Goal: Information Seeking & Learning: Learn about a topic

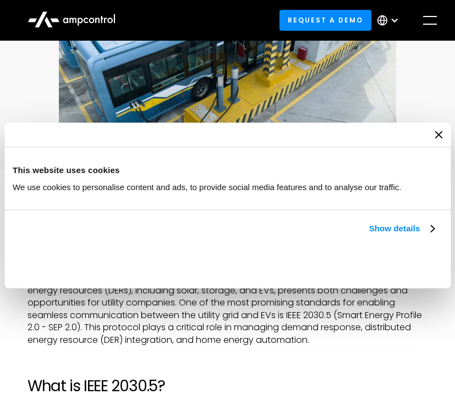
scroll to position [337, 0]
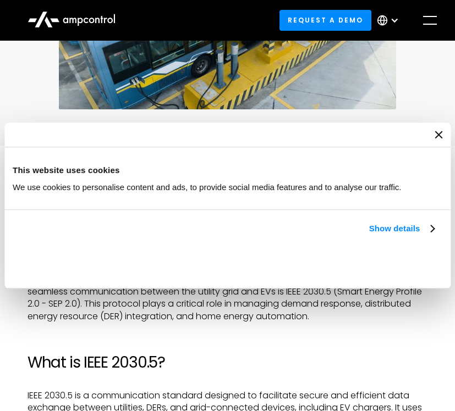
click at [438, 135] on icon "Close banner" at bounding box center [438, 135] width 8 height 8
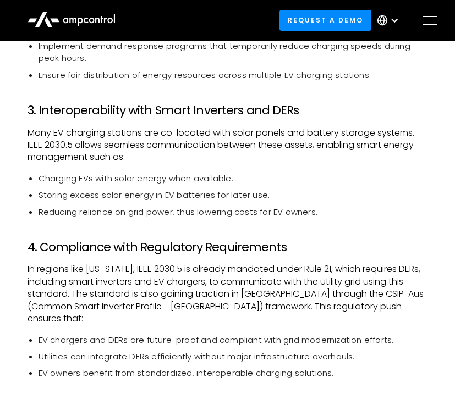
scroll to position [1245, 0]
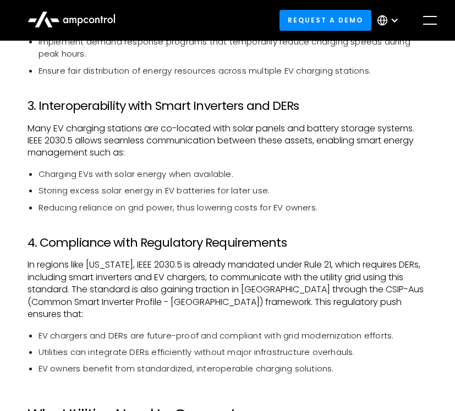
click at [207, 180] on li "Charging EVs with solar energy when available." at bounding box center [232, 174] width 389 height 12
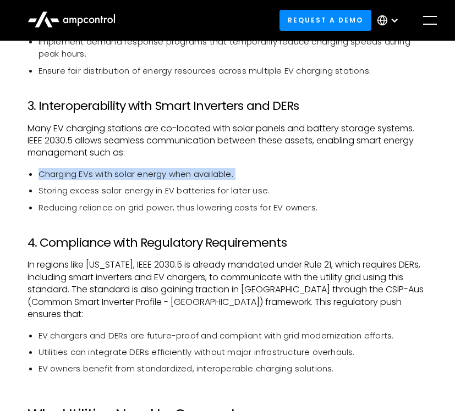
click at [207, 180] on li "Charging EVs with solar energy when available." at bounding box center [232, 174] width 389 height 12
click at [106, 180] on li "Charging EVs with solar energy when available." at bounding box center [232, 174] width 389 height 12
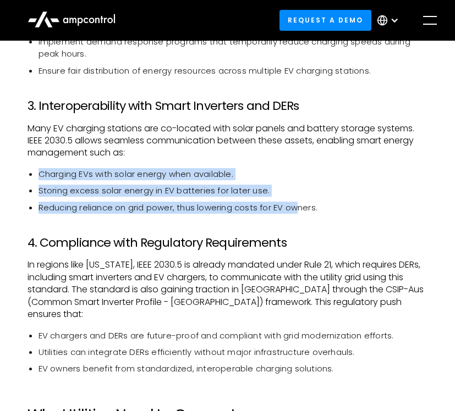
drag, startPoint x: 36, startPoint y: 185, endPoint x: 298, endPoint y: 219, distance: 263.9
click at [298, 214] on ul "Charging EVs with solar energy when available. Storing excess solar energy in E…" at bounding box center [227, 191] width 400 height 46
click at [300, 197] on li "Storing excess solar energy in EV batteries for later use." at bounding box center [232, 191] width 389 height 12
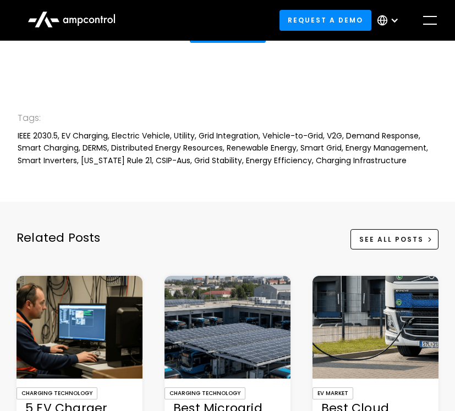
scroll to position [2737, 0]
